Goal: Navigation & Orientation: Locate item on page

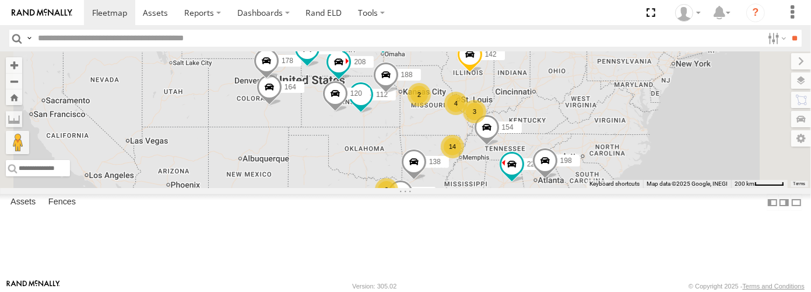
click at [0, 0] on span at bounding box center [0, 0] width 0 height 0
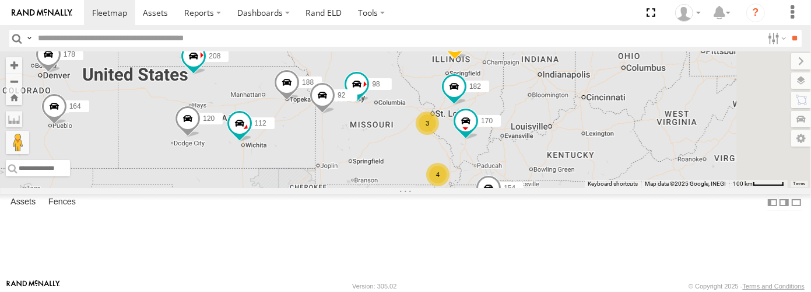
drag, startPoint x: 629, startPoint y: 188, endPoint x: 446, endPoint y: 184, distance: 182.6
click at [446, 184] on div "164 178 220 154 112 198 94 208 14 12 194 120 188 142 138 11 4 170 3 98 10 182 92" at bounding box center [405, 119] width 811 height 136
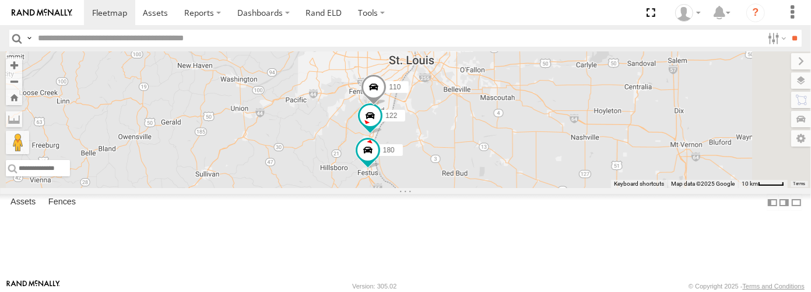
drag, startPoint x: 525, startPoint y: 124, endPoint x: 468, endPoint y: 207, distance: 100.3
click at [468, 188] on div "164 178 220 154 112 198 94 208 14 12 194 120 188 142 138 170 98 10 182 92 122 1…" at bounding box center [405, 119] width 811 height 136
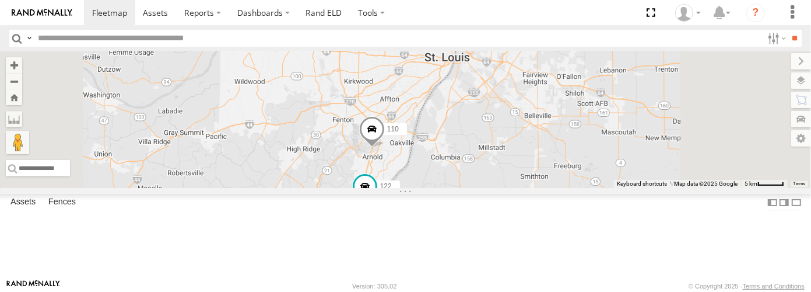
drag, startPoint x: 583, startPoint y: 129, endPoint x: 548, endPoint y: 213, distance: 91.0
click at [548, 188] on div "164 178 220 154 112 198 94 208 14 12 194 120 188 142 138 170 98 10 182 92 122 1…" at bounding box center [405, 119] width 811 height 136
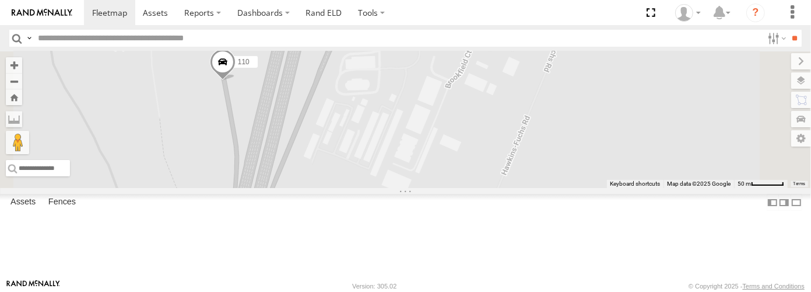
drag, startPoint x: 381, startPoint y: 94, endPoint x: 372, endPoint y: 150, distance: 57.3
click at [372, 150] on div "164 178 220 154 112 198 94 208 14 12 194 120 188 142 138 170 98 10 182 92 122 1…" at bounding box center [405, 119] width 811 height 136
click at [22, 97] on button "Zoom Home" at bounding box center [14, 97] width 16 height 16
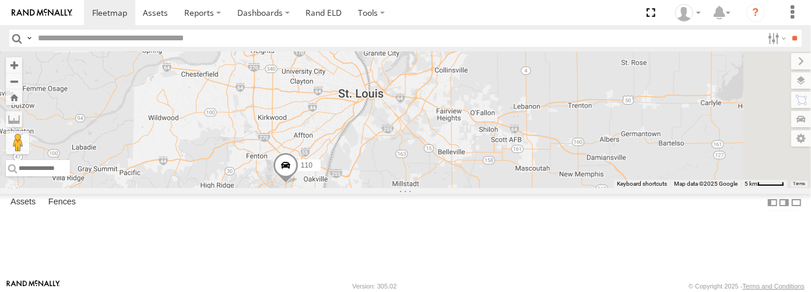
drag, startPoint x: 409, startPoint y: 85, endPoint x: 482, endPoint y: 258, distance: 187.2
click at [482, 188] on div "94 12 194 92 164 178 220 154 112 198 208 14 98 120 188 142 138 170 182 110 122 …" at bounding box center [405, 119] width 811 height 136
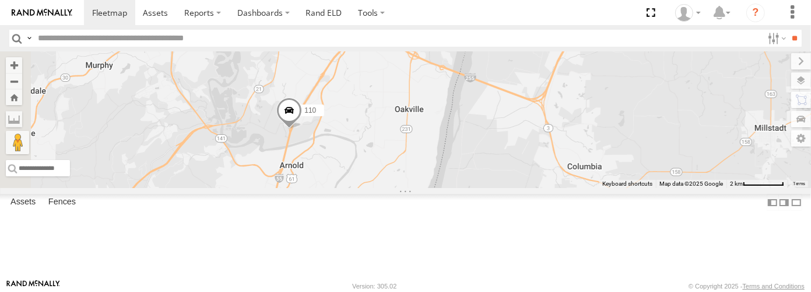
drag, startPoint x: 386, startPoint y: 174, endPoint x: 570, endPoint y: 204, distance: 187.3
click at [570, 188] on div "94 12 194 92 164 178 220 154 112 198 208 14 98 120 188 142 138 170 182 110 122 …" at bounding box center [405, 119] width 811 height 136
click at [799, 79] on label at bounding box center [790, 80] width 43 height 16
click at [0, 0] on label at bounding box center [0, 0] width 0 height 0
click at [0, 0] on span "Traffic" at bounding box center [0, 0] width 0 height 0
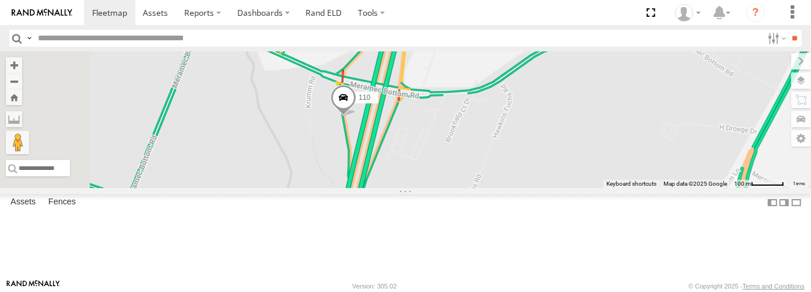
drag, startPoint x: 402, startPoint y: 185, endPoint x: 626, endPoint y: 115, distance: 234.9
click at [626, 115] on div "110" at bounding box center [405, 119] width 811 height 136
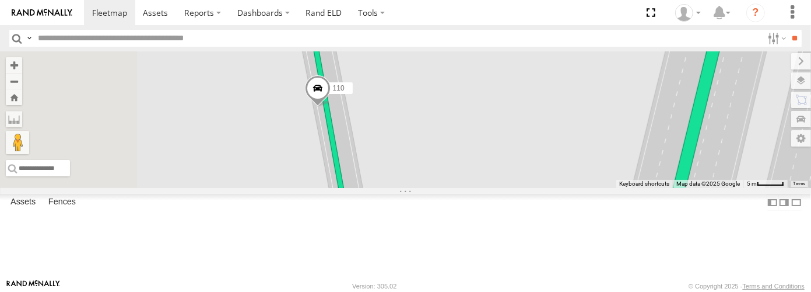
drag, startPoint x: 457, startPoint y: 187, endPoint x: 540, endPoint y: 160, distance: 86.5
click at [540, 160] on div "110" at bounding box center [405, 119] width 811 height 136
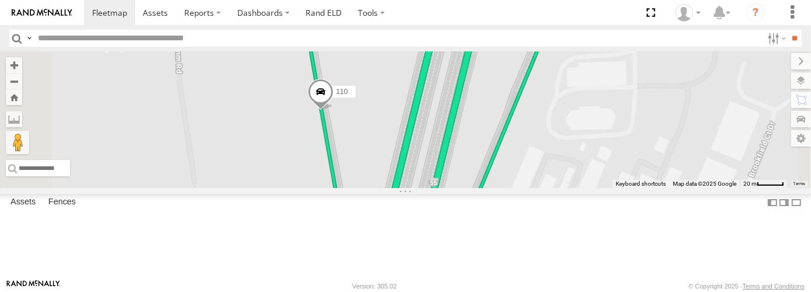
click at [0, 0] on span "Transit" at bounding box center [0, 0] width 0 height 0
